Goal: Information Seeking & Learning: Learn about a topic

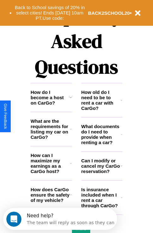
scroll to position [762, 0]
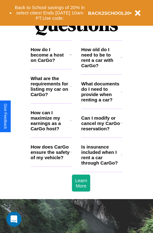
click at [121, 94] on icon at bounding box center [122, 91] width 2 height 5
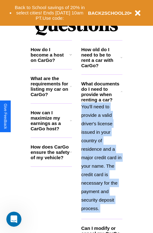
click at [121, 92] on polyline at bounding box center [121, 91] width 1 height 1
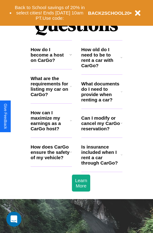
click at [101, 165] on h3 "Is insurance included when I rent a car through CarGo?" at bounding box center [100, 154] width 39 height 21
click at [121, 60] on icon at bounding box center [121, 57] width 2 height 5
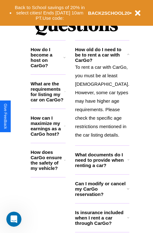
click at [51, 65] on h3 "How do I become a host on CarGo?" at bounding box center [47, 57] width 33 height 21
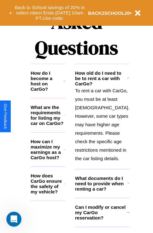
scroll to position [738, 0]
